Goal: Task Accomplishment & Management: Manage account settings

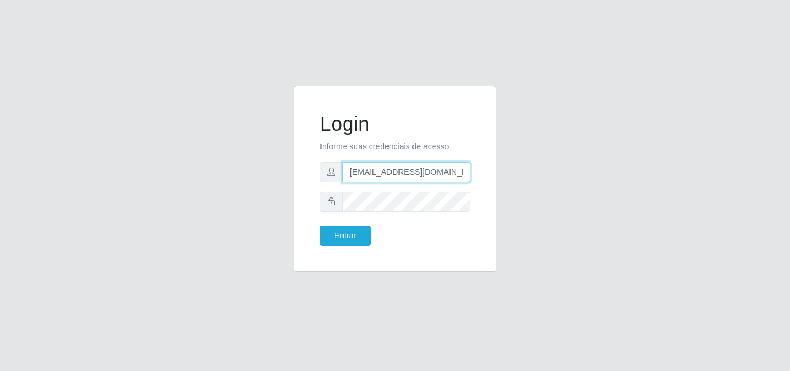
click at [423, 175] on input "[EMAIL_ADDRESS][DOMAIN_NAME]" at bounding box center [406, 172] width 128 height 20
type input "[EMAIL_ADDRESS][DOMAIN_NAME]"
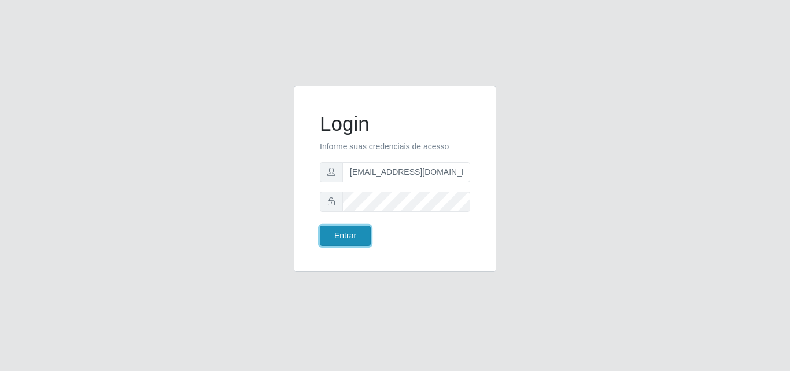
click at [362, 243] on button "Entrar" at bounding box center [345, 236] width 51 height 20
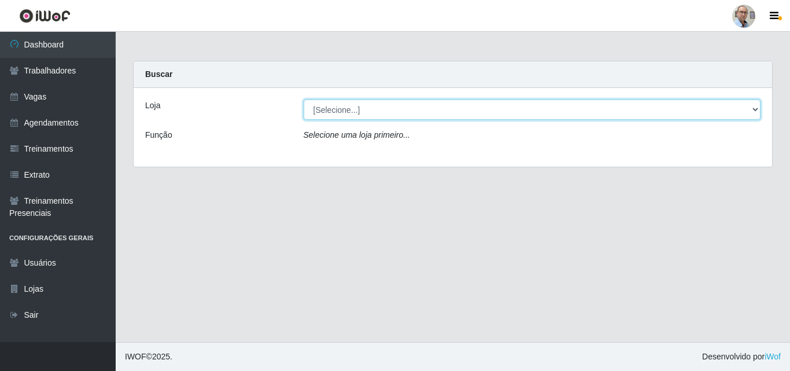
click at [727, 112] on select "[Selecione...] Mar Vermelho - Loja 04" at bounding box center [532, 109] width 457 height 20
select select "251"
click at [304, 99] on select "[Selecione...] Mar Vermelho - Loja 04" at bounding box center [532, 109] width 457 height 20
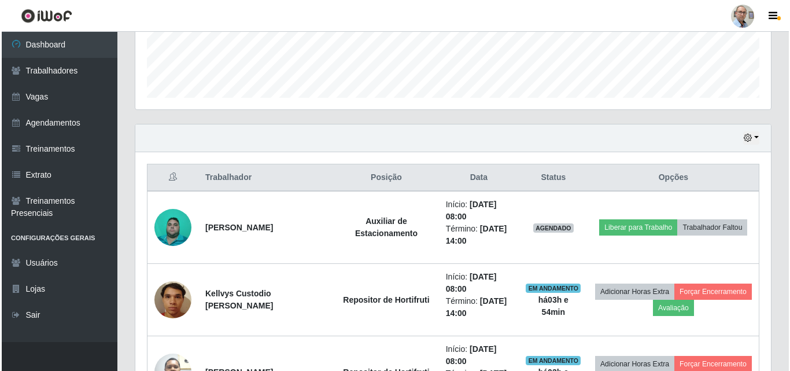
scroll to position [405, 0]
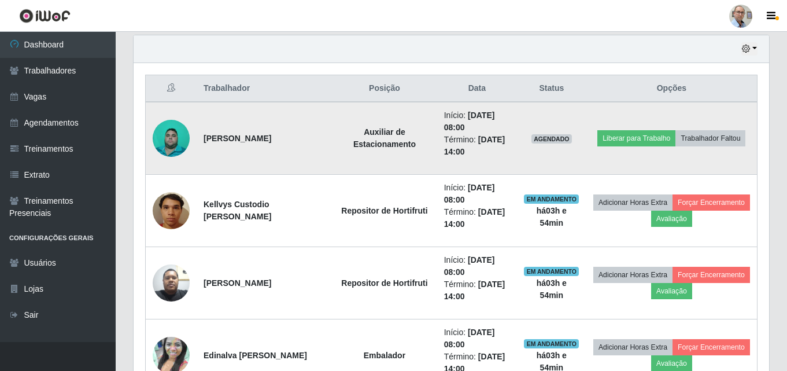
click at [179, 136] on img at bounding box center [171, 138] width 37 height 49
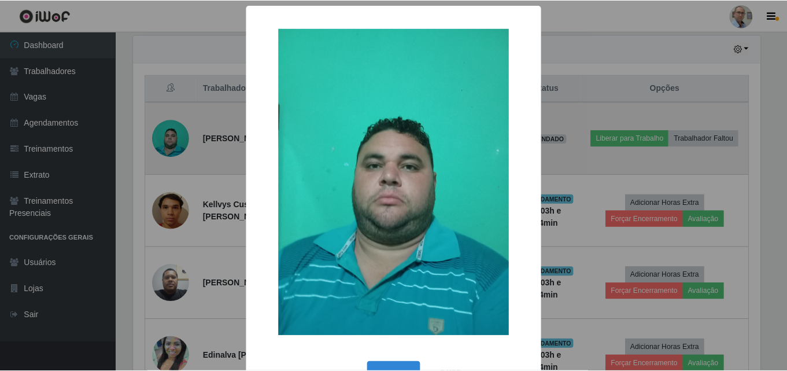
scroll to position [240, 630]
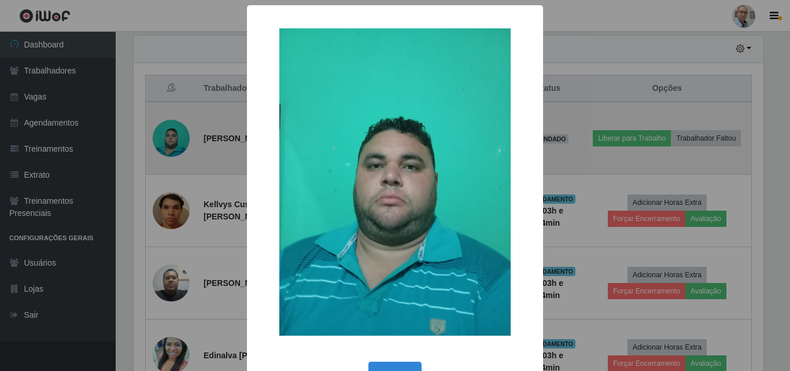
click at [179, 136] on div "× OK Cancel" at bounding box center [395, 185] width 790 height 371
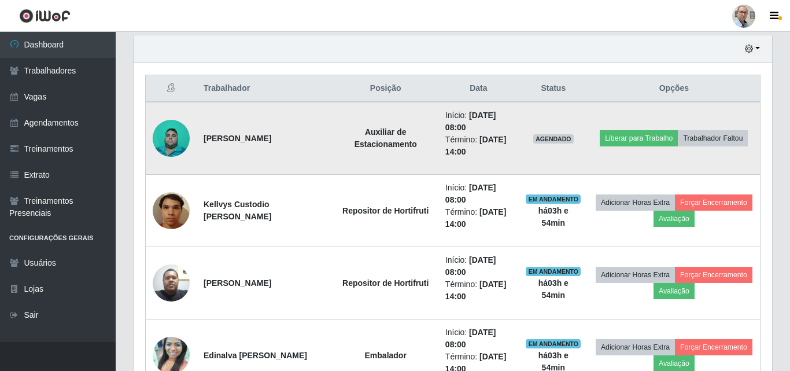
scroll to position [240, 636]
click at [722, 135] on button "Trabalhador Faltou" at bounding box center [710, 138] width 70 height 16
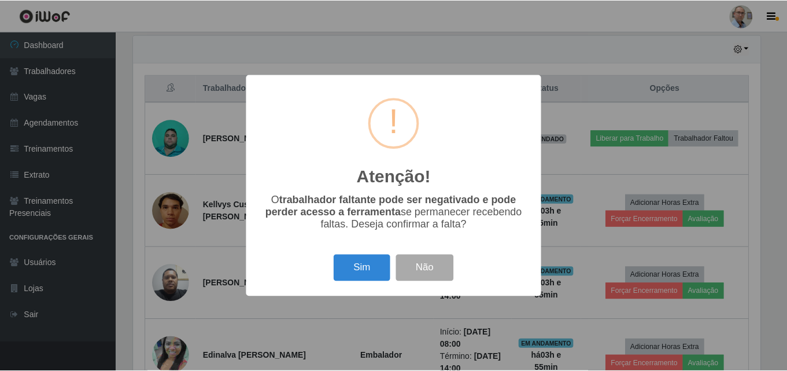
scroll to position [240, 630]
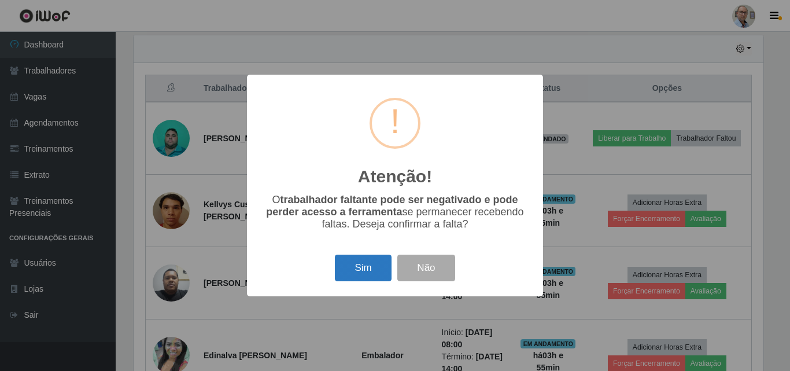
click at [357, 265] on button "Sim" at bounding box center [363, 267] width 56 height 27
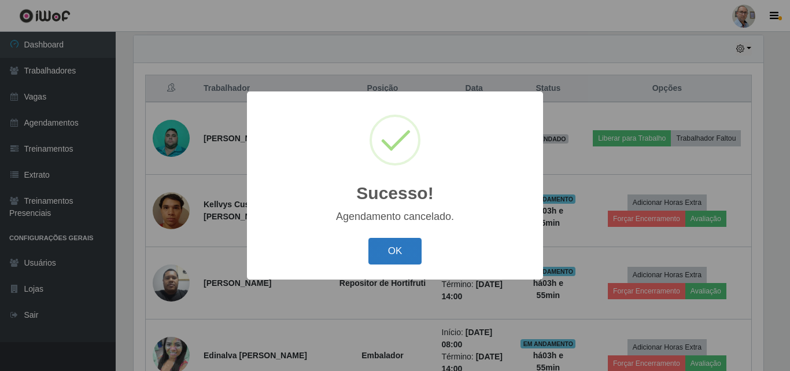
click at [380, 254] on button "OK" at bounding box center [395, 251] width 54 height 27
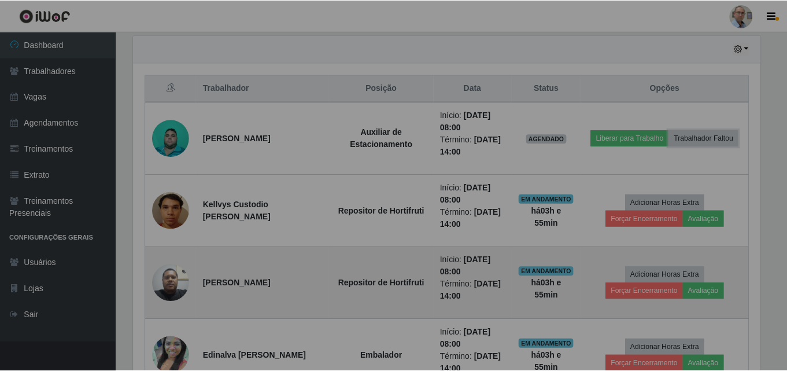
scroll to position [240, 636]
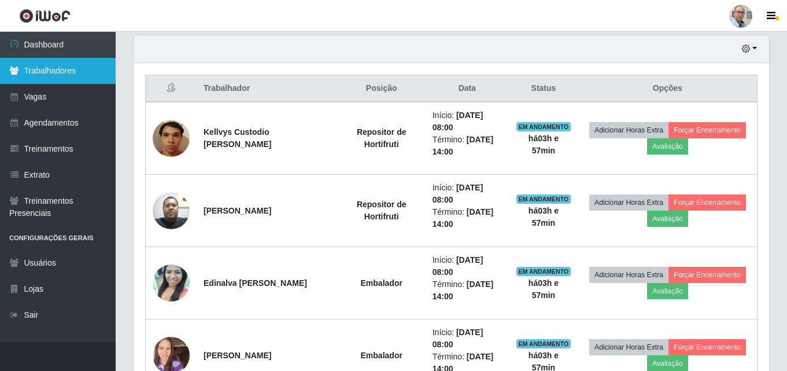
click at [73, 75] on link "Trabalhadores" at bounding box center [58, 71] width 116 height 26
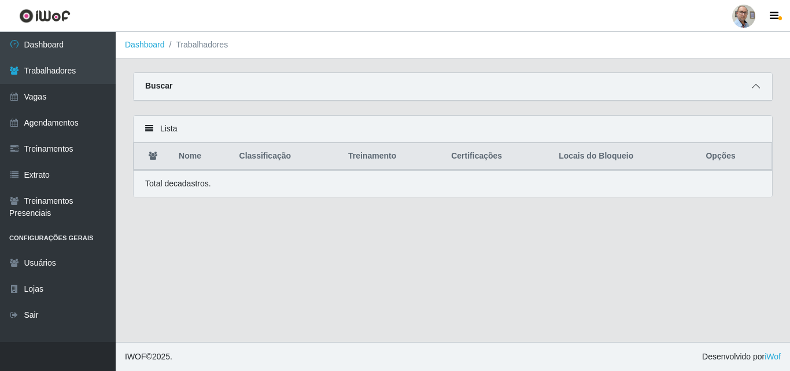
click at [753, 86] on icon at bounding box center [756, 86] width 8 height 8
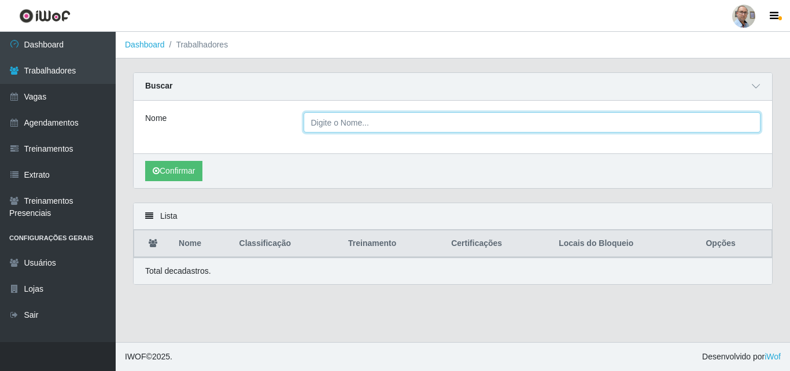
click at [390, 126] on input "Nome" at bounding box center [532, 122] width 457 height 20
type input "[PERSON_NAME]"
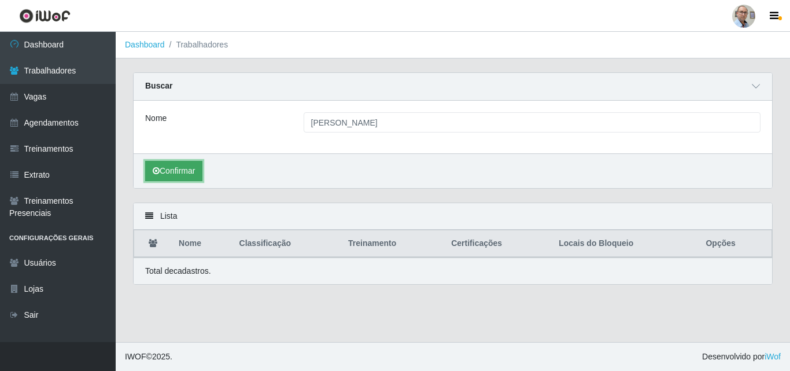
click at [189, 168] on button "Confirmar" at bounding box center [173, 171] width 57 height 20
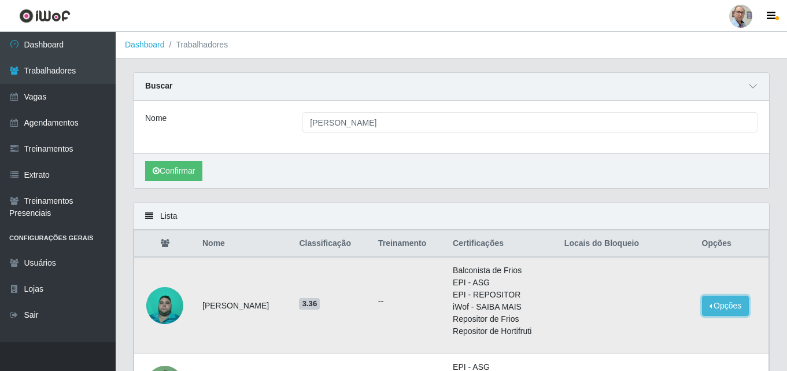
click at [725, 309] on button "Opções" at bounding box center [725, 306] width 47 height 20
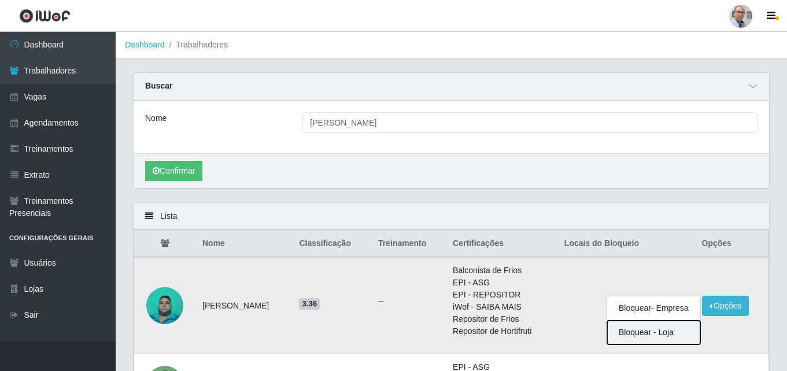
click at [641, 335] on button "Bloquear - Loja" at bounding box center [653, 332] width 93 height 24
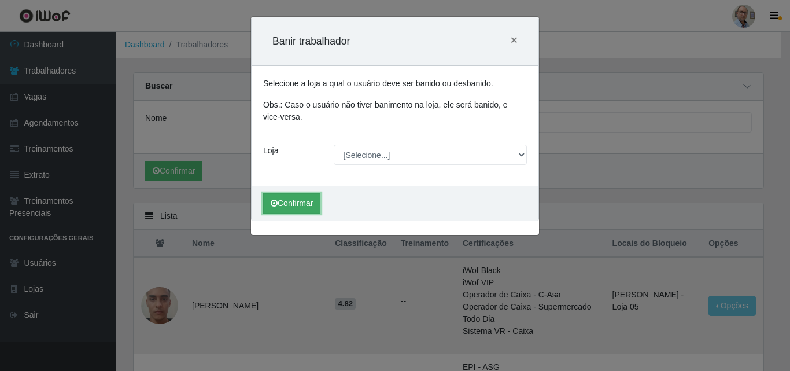
click at [298, 206] on button "Confirmar" at bounding box center [291, 203] width 57 height 20
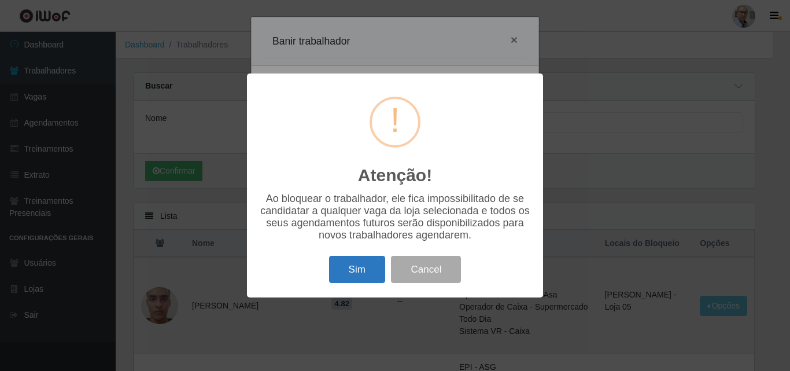
click at [365, 269] on button "Sim" at bounding box center [357, 269] width 56 height 27
